Goal: Communication & Community: Share content

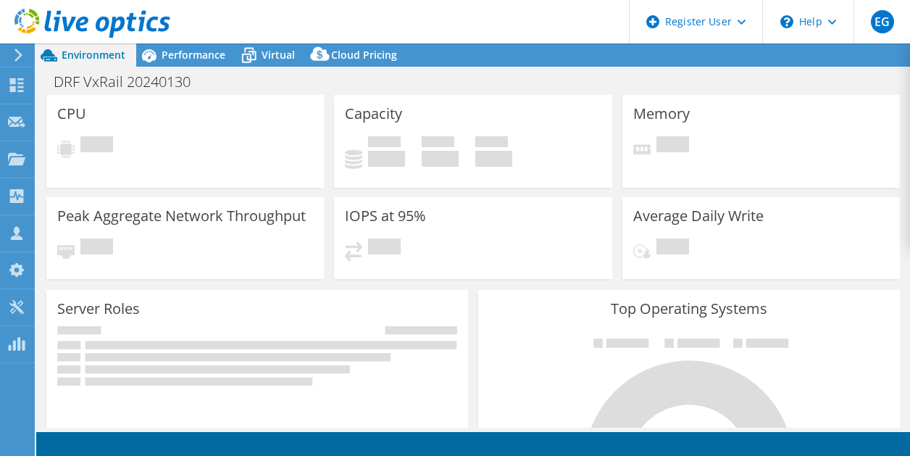
select select "USD"
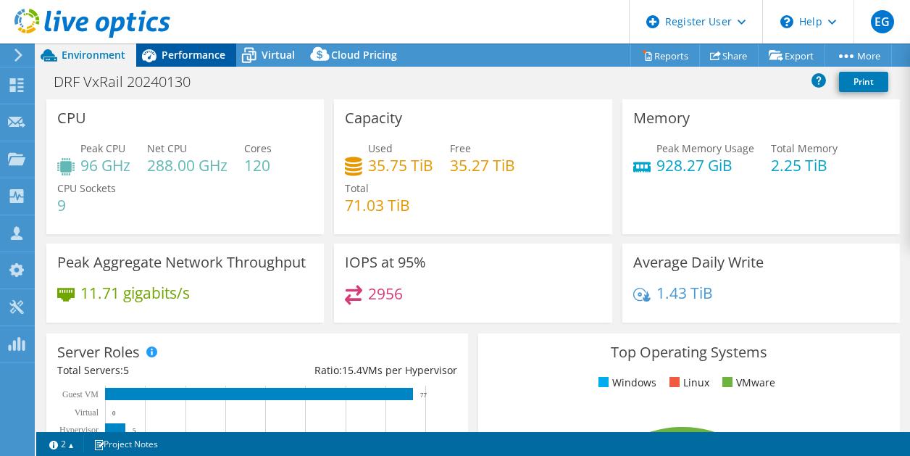
click at [199, 63] on div "Performance" at bounding box center [186, 54] width 100 height 23
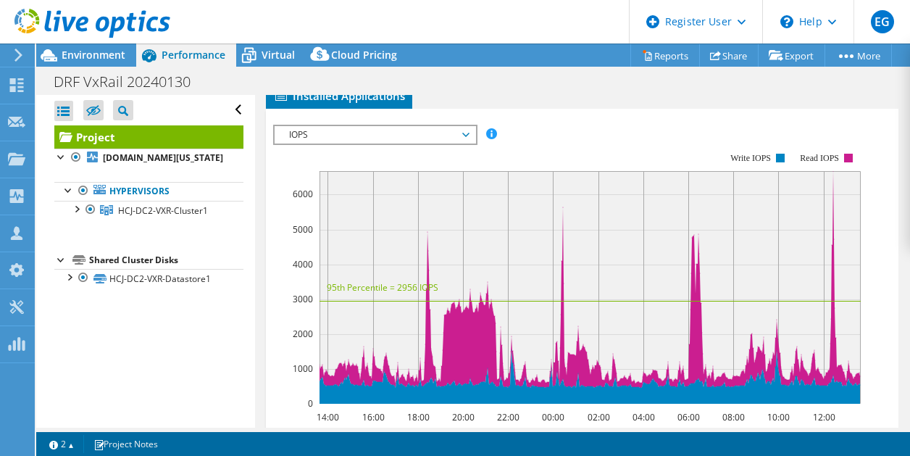
scroll to position [355, 0]
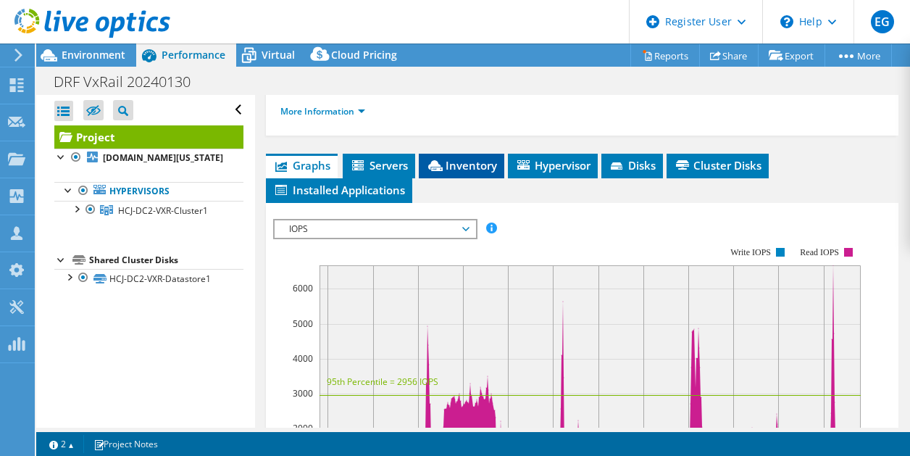
click at [480, 164] on span "Inventory" at bounding box center [461, 165] width 71 height 14
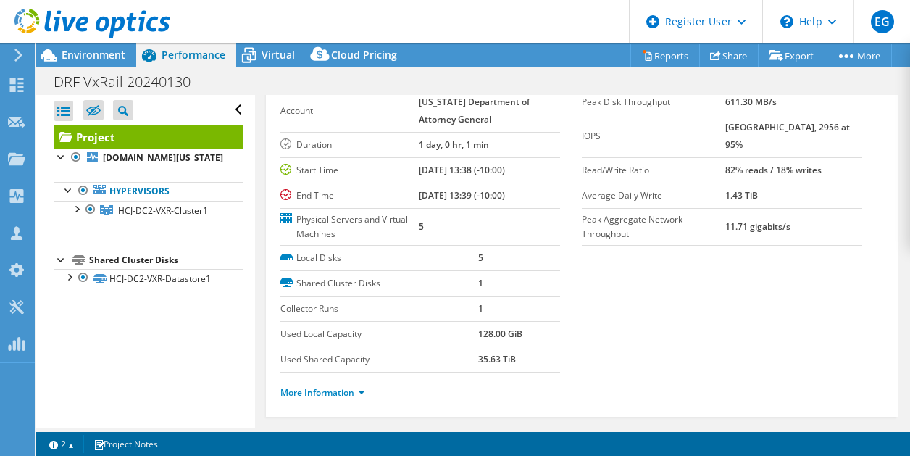
scroll to position [33, 0]
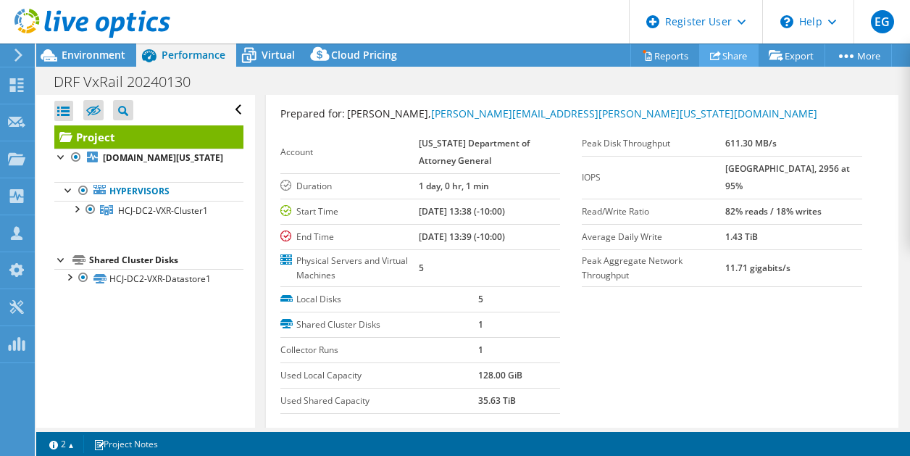
click at [729, 51] on link "Share" at bounding box center [728, 55] width 59 height 22
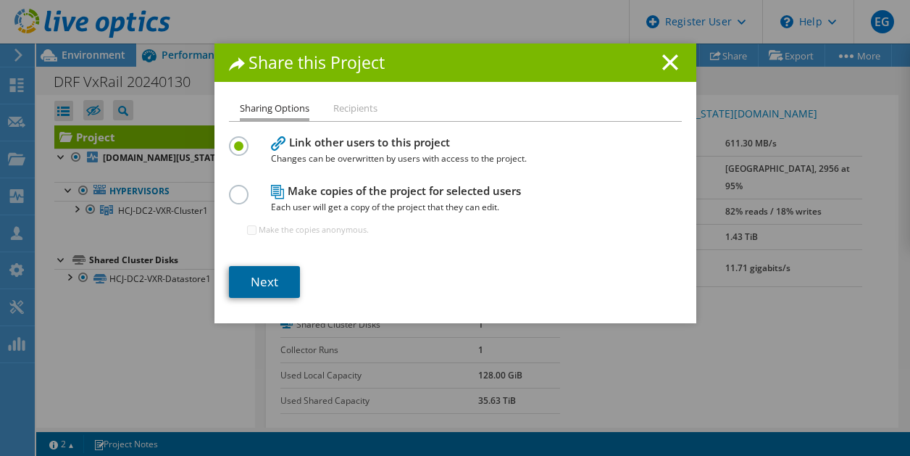
click at [261, 276] on link "Next" at bounding box center [264, 282] width 71 height 32
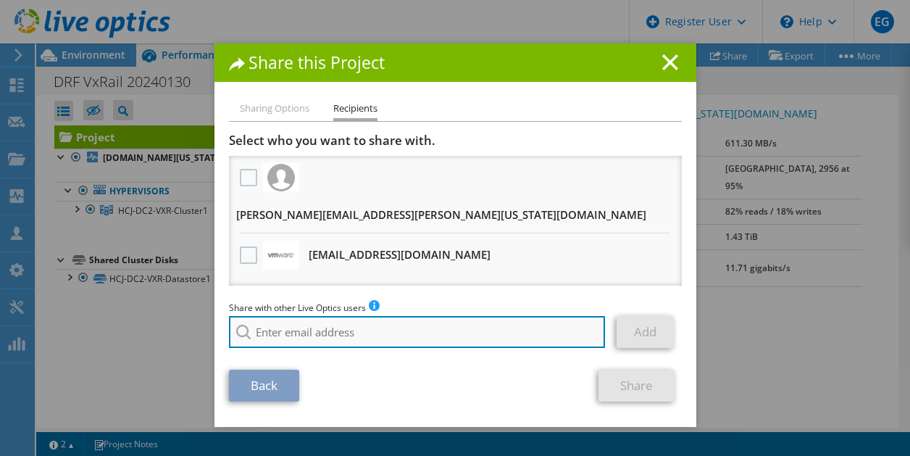
click at [414, 316] on input "search" at bounding box center [417, 332] width 377 height 32
paste input "[PERSON_NAME][EMAIL_ADDRESS][DOMAIN_NAME]"
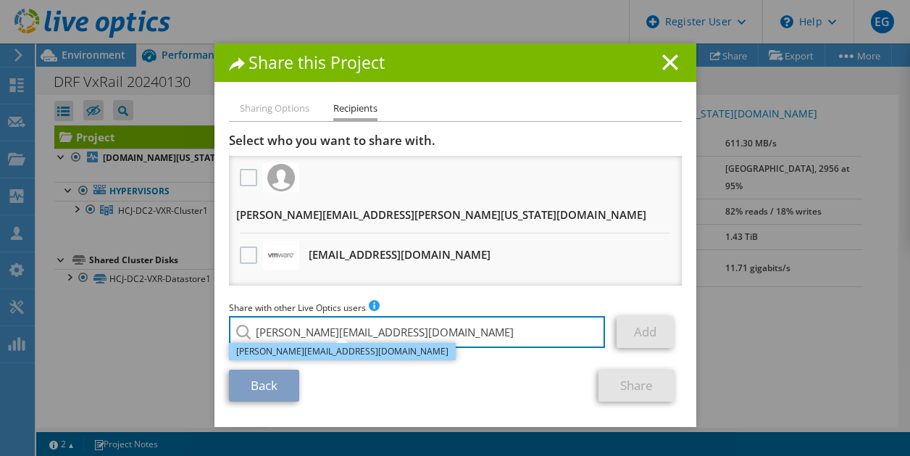
type input "[PERSON_NAME][EMAIL_ADDRESS][DOMAIN_NAME]"
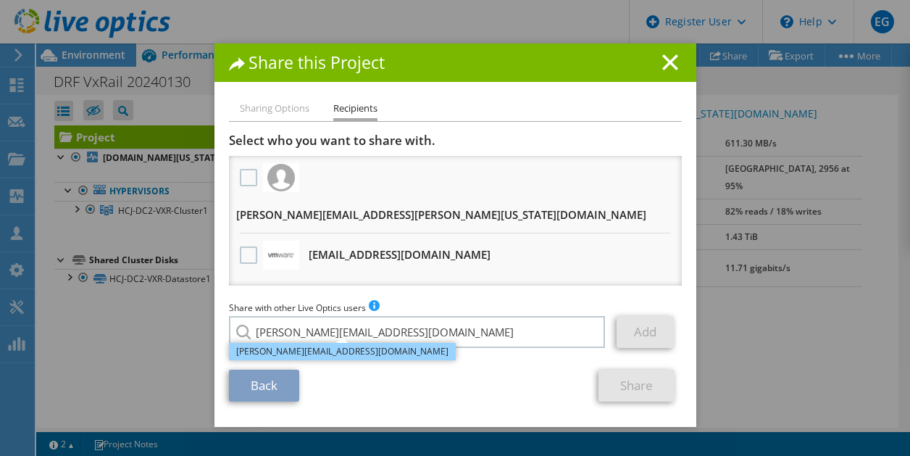
click at [359, 343] on li "[PERSON_NAME][EMAIL_ADDRESS][DOMAIN_NAME]" at bounding box center [342, 351] width 227 height 17
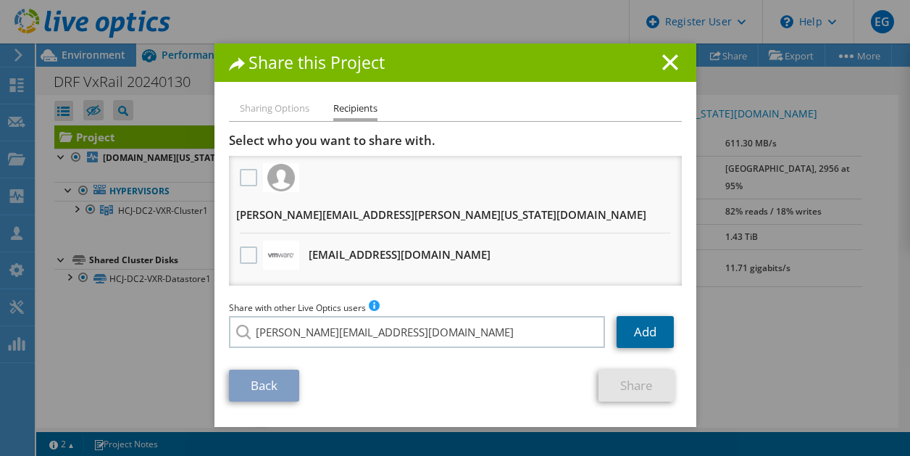
click at [633, 316] on link "Add" at bounding box center [645, 332] width 57 height 32
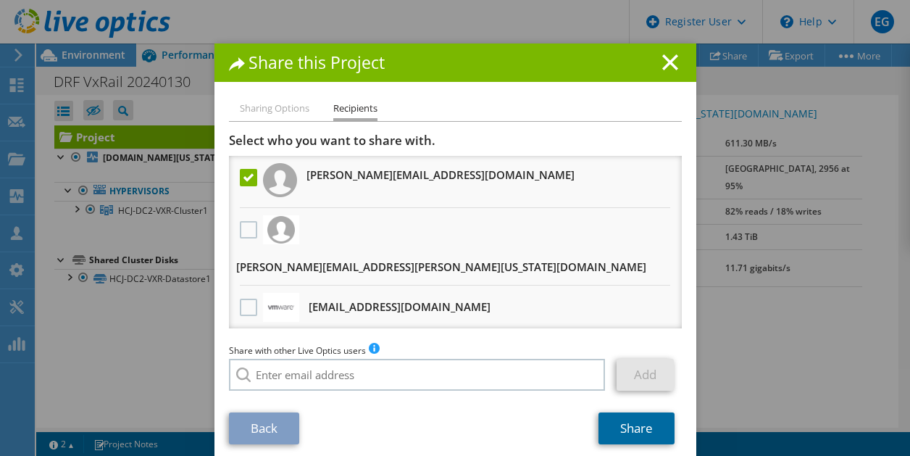
click at [637, 412] on link "Share" at bounding box center [637, 428] width 76 height 32
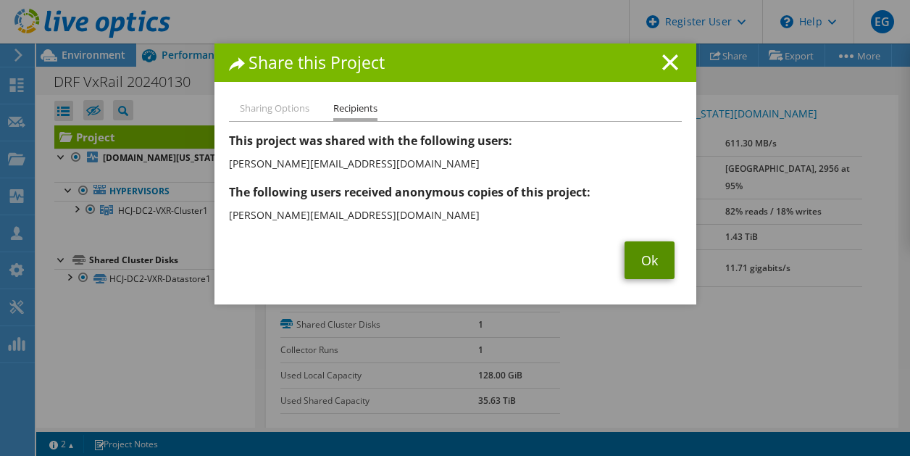
click at [646, 258] on link "Ok" at bounding box center [650, 260] width 50 height 38
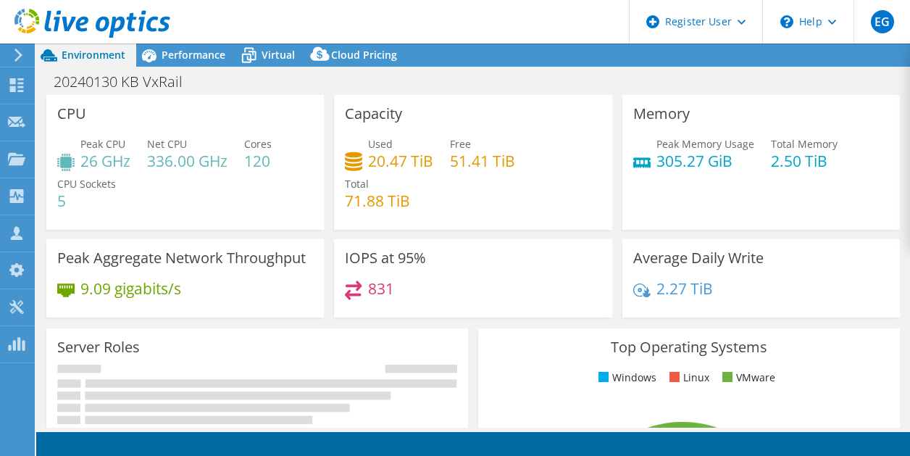
select select "USD"
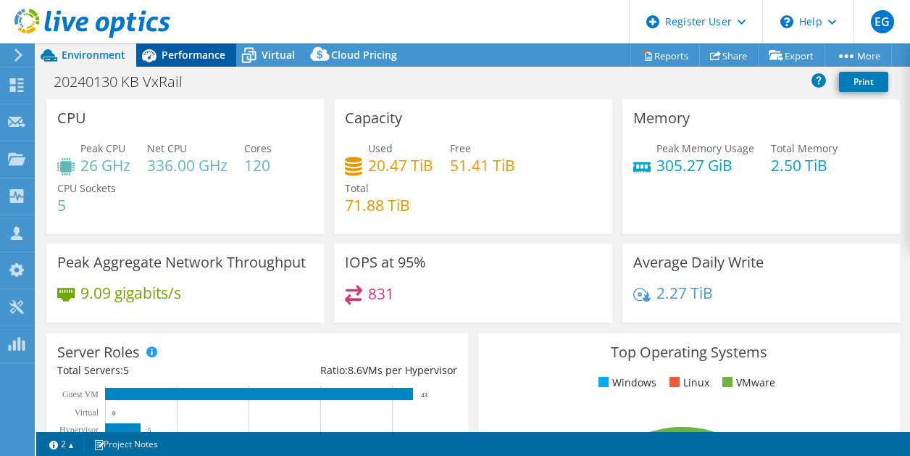
click at [204, 57] on span "Performance" at bounding box center [194, 55] width 64 height 14
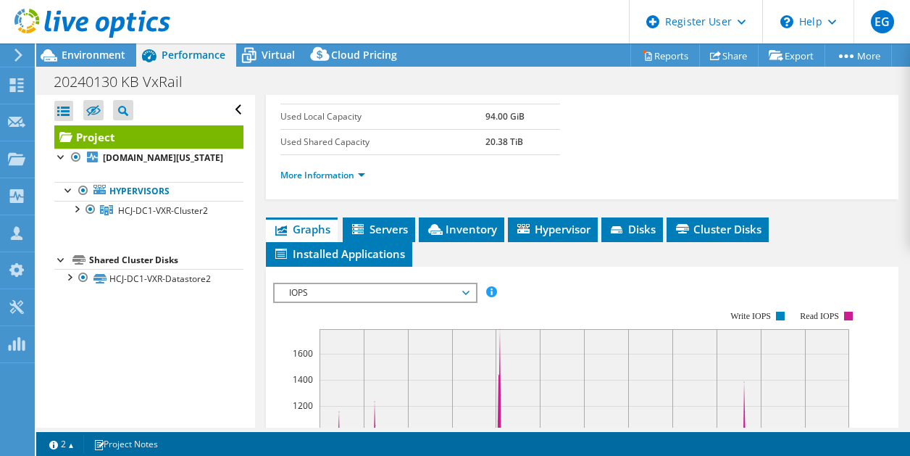
scroll to position [294, 0]
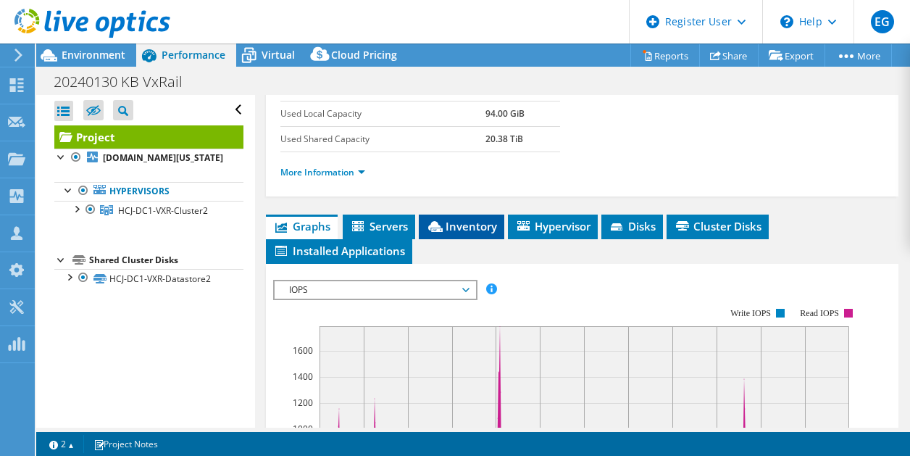
click at [465, 219] on span "Inventory" at bounding box center [461, 226] width 71 height 14
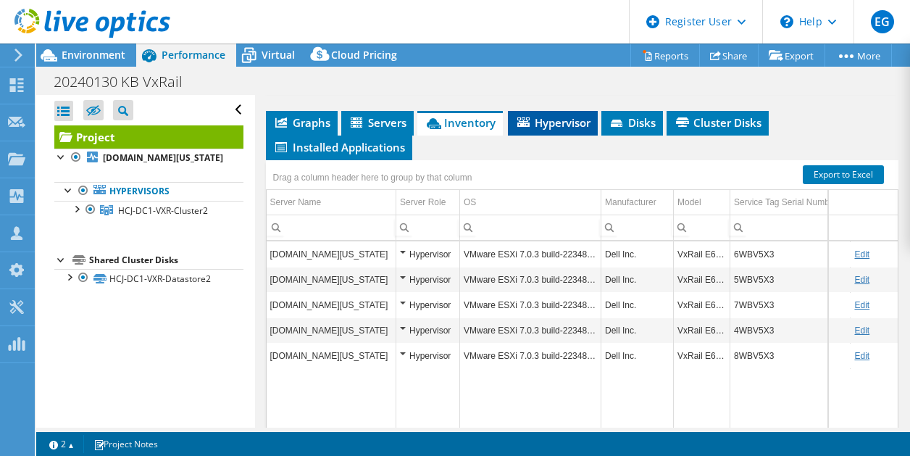
scroll to position [396, 0]
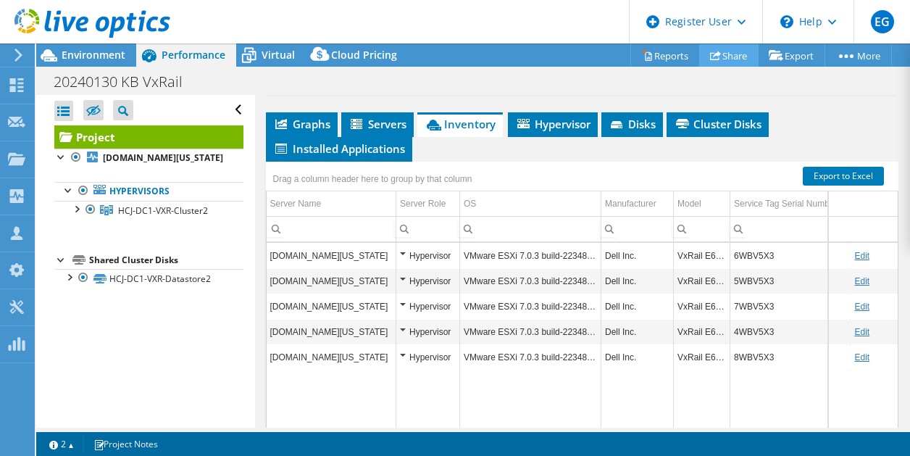
click at [738, 53] on link "Share" at bounding box center [728, 55] width 59 height 22
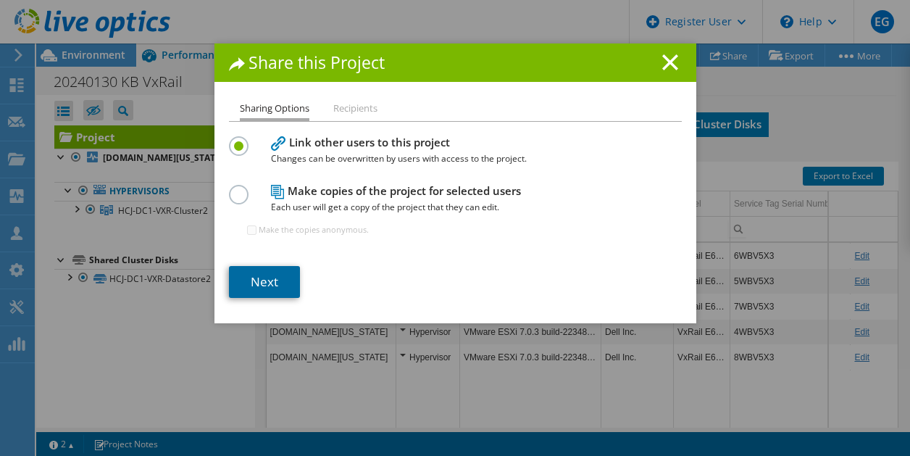
click at [268, 285] on link "Next" at bounding box center [264, 282] width 71 height 32
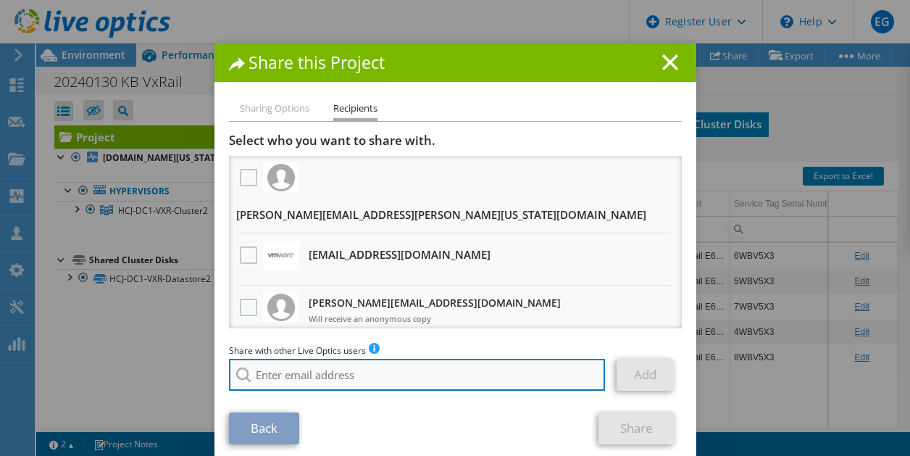
click at [330, 359] on input "search" at bounding box center [417, 375] width 377 height 32
paste input "[PERSON_NAME][EMAIL_ADDRESS][DOMAIN_NAME]"
type input "[PERSON_NAME][EMAIL_ADDRESS][DOMAIN_NAME]"
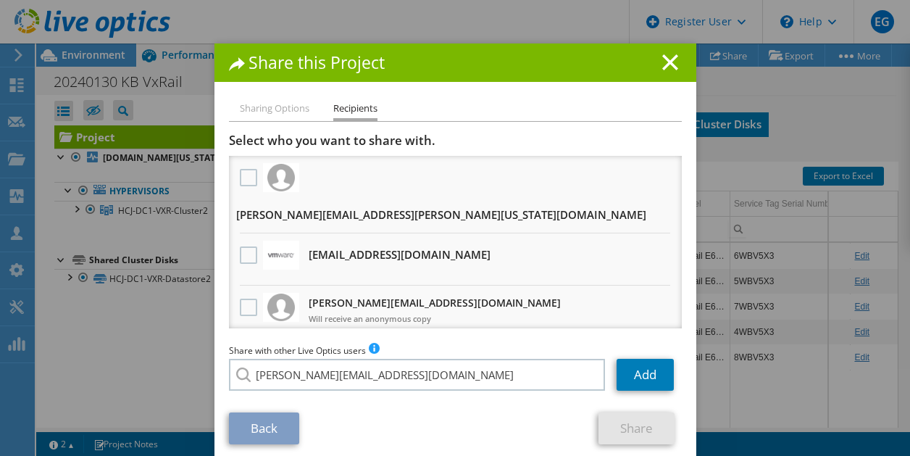
click at [345, 380] on li "[PERSON_NAME][EMAIL_ADDRESS][DOMAIN_NAME]" at bounding box center [342, 384] width 227 height 17
click at [654, 359] on link "Add" at bounding box center [645, 375] width 57 height 32
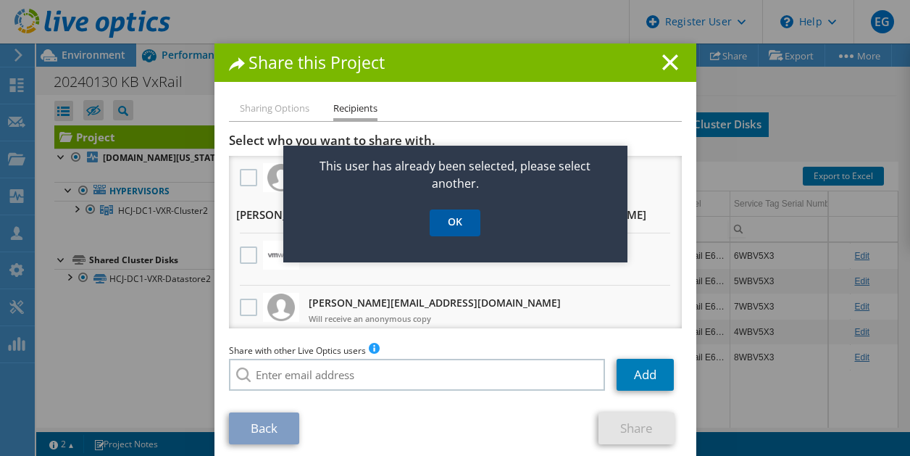
click at [449, 226] on link "OK" at bounding box center [455, 222] width 51 height 27
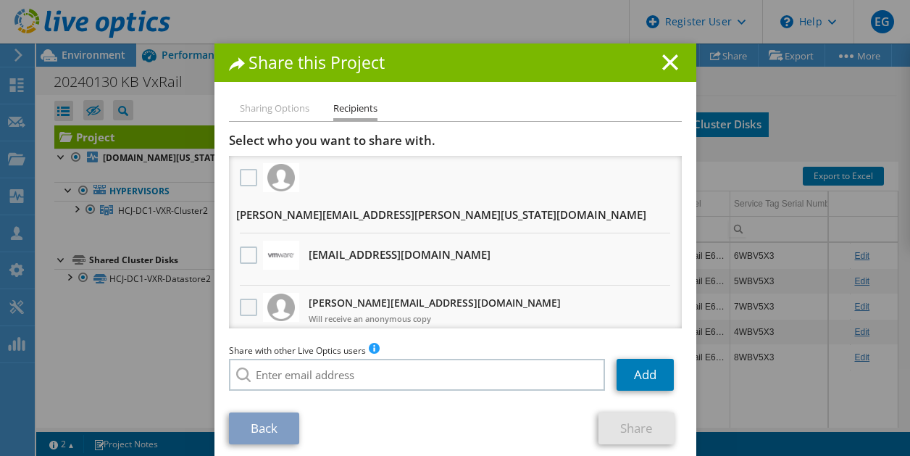
click at [243, 299] on label at bounding box center [250, 307] width 21 height 17
click at [0, 0] on input "checkbox" at bounding box center [0, 0] width 0 height 0
click at [626, 412] on link "Share" at bounding box center [637, 428] width 76 height 32
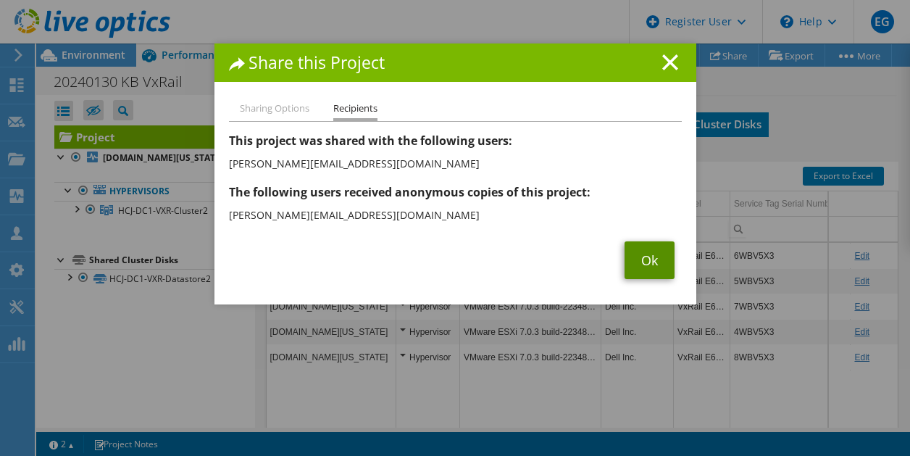
click at [648, 243] on link "Ok" at bounding box center [650, 260] width 50 height 38
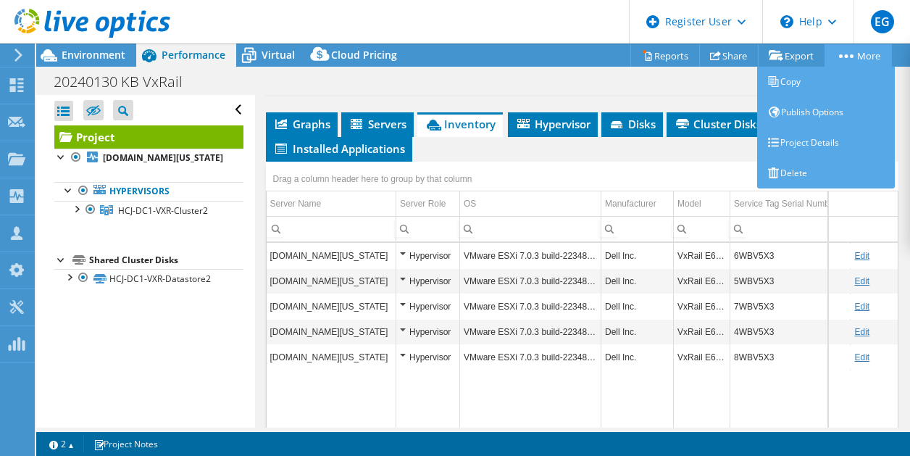
click at [872, 57] on link "More" at bounding box center [858, 55] width 67 height 22
click at [866, 57] on link "More" at bounding box center [858, 55] width 67 height 22
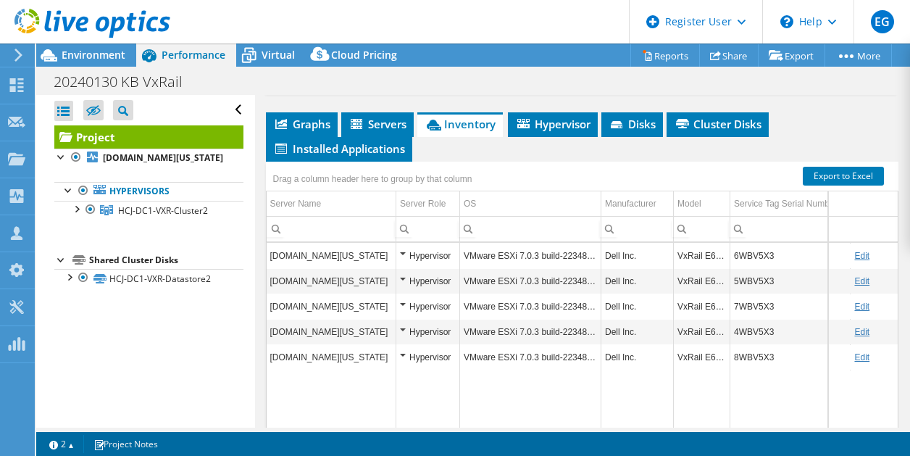
click at [709, 87] on div "20240130 KB VxRail Print" at bounding box center [473, 81] width 874 height 27
